Goal: Ask a question

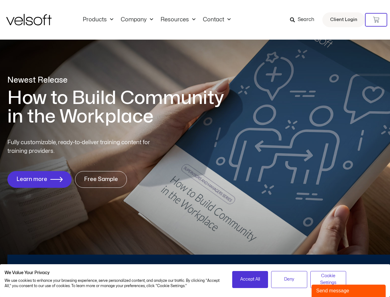
click at [195, 148] on div "Fully customizable, ready-to-deliver training content for training providers. L…" at bounding box center [195, 162] width 376 height 49
click at [376, 20] on icon at bounding box center [376, 20] width 6 height 6
click at [250, 279] on span "Accept All" at bounding box center [250, 279] width 20 height 7
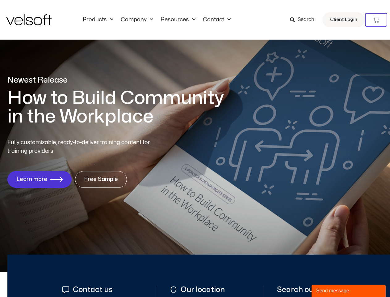
click at [349, 291] on div "Send message" at bounding box center [348, 290] width 65 height 7
